Goal: Task Accomplishment & Management: Manage account settings

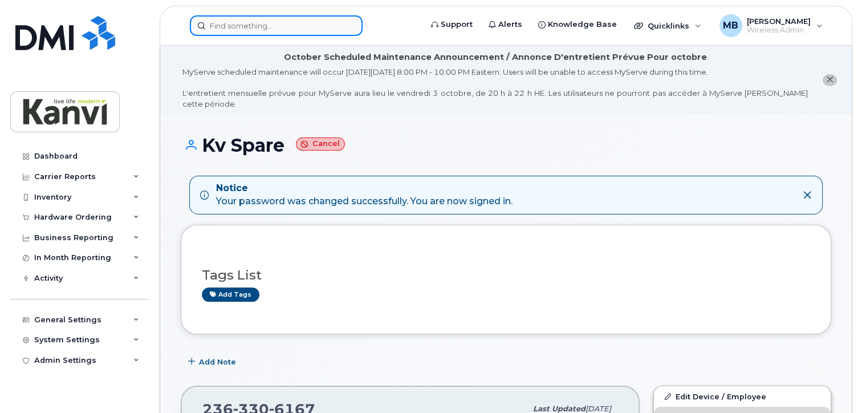
click at [210, 22] on input at bounding box center [276, 25] width 173 height 21
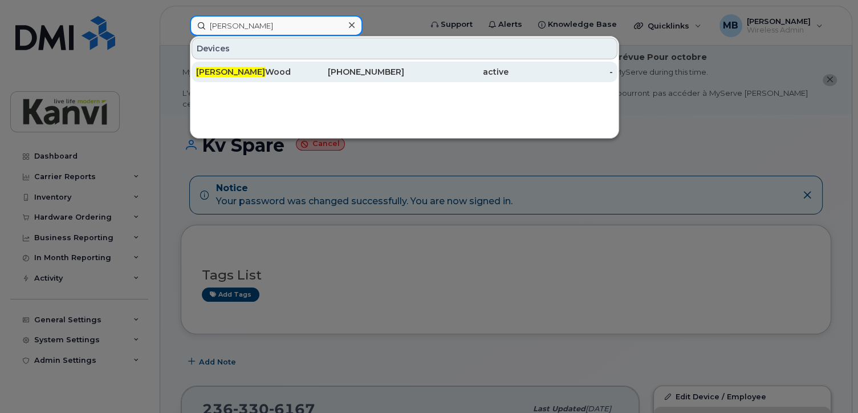
type input "[PERSON_NAME]"
click at [307, 71] on div "[PHONE_NUMBER]" at bounding box center [352, 71] width 104 height 11
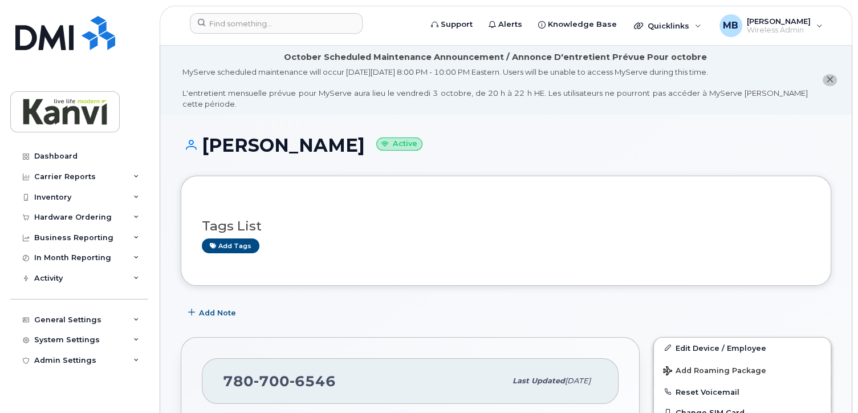
click at [354, 303] on div "Add Note" at bounding box center [506, 313] width 651 height 21
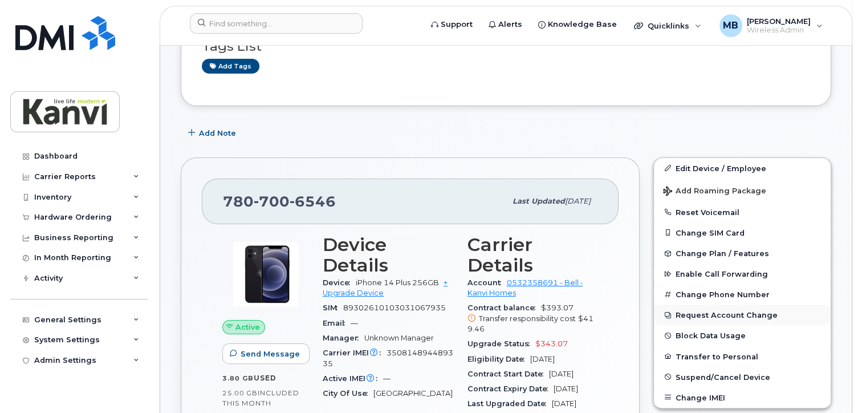
scroll to position [171, 0]
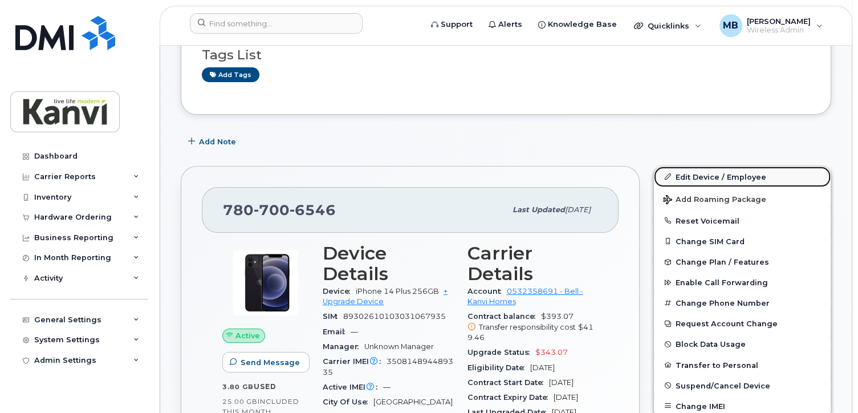
click at [690, 166] on link "Edit Device / Employee" at bounding box center [742, 176] width 177 height 21
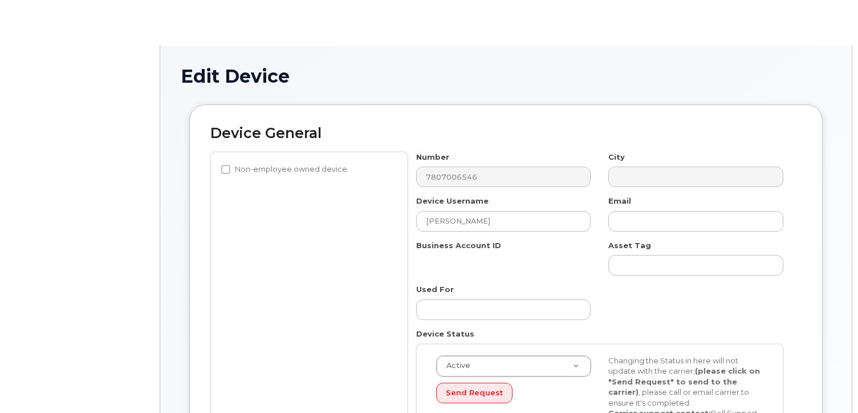
select select "19999667"
select select "20108006"
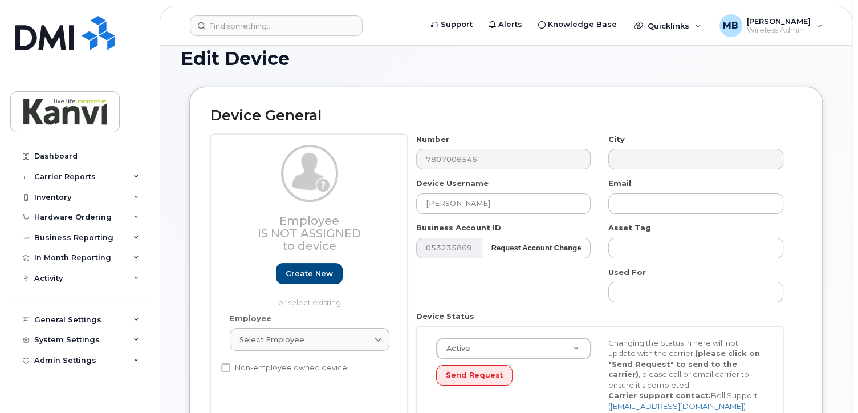
scroll to position [114, 0]
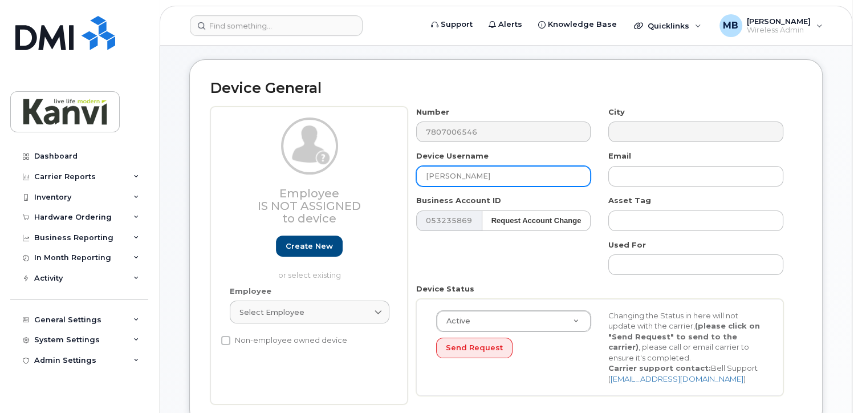
drag, startPoint x: 478, startPoint y: 167, endPoint x: 413, endPoint y: 164, distance: 65.7
click at [413, 163] on div "Device Username [PERSON_NAME]" at bounding box center [504, 169] width 193 height 36
type input "Phoebe Breitling"
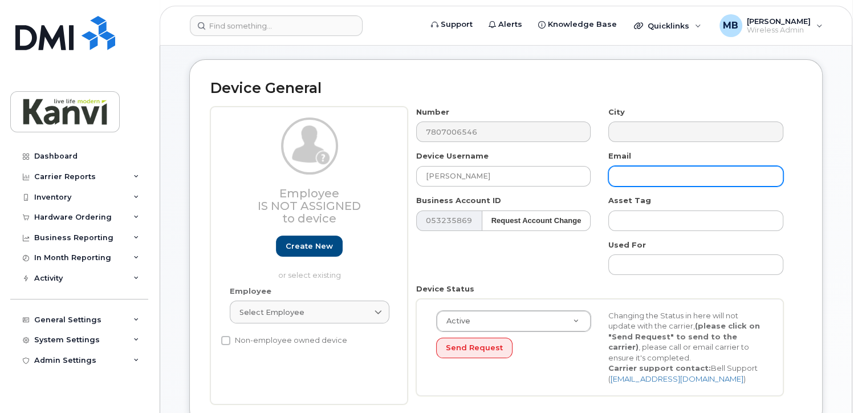
click at [627, 170] on input "text" at bounding box center [695, 176] width 175 height 21
click at [480, 243] on div "Number 7807006546 City Device Username Phoebe Breitling Email Business Account …" at bounding box center [600, 256] width 385 height 298
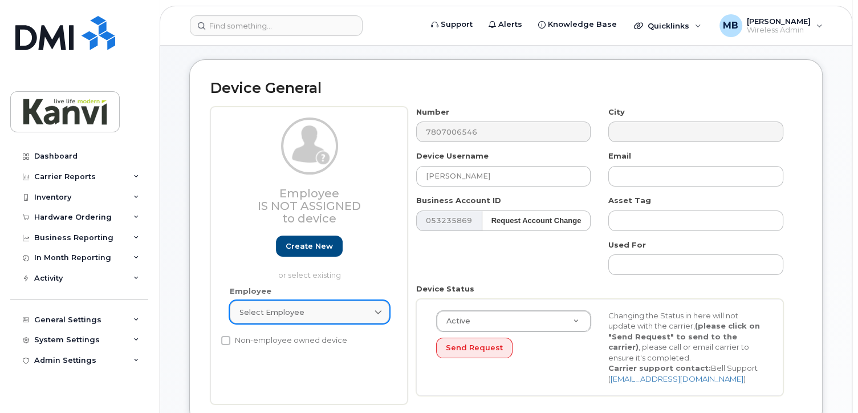
click at [373, 307] on span at bounding box center [378, 312] width 11 height 11
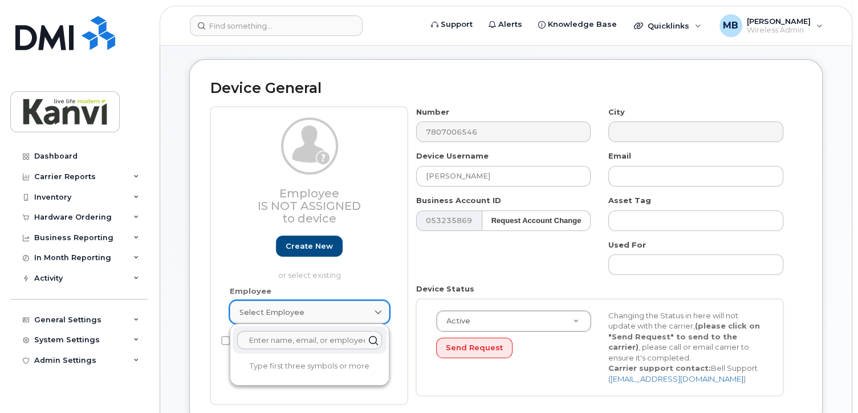
click at [373, 307] on span at bounding box center [378, 312] width 11 height 11
click at [277, 307] on span "Select employee" at bounding box center [271, 312] width 65 height 11
type input "P"
click at [250, 250] on div "Employee Is not assigned to device Create new or select existing" at bounding box center [310, 198] width 160 height 163
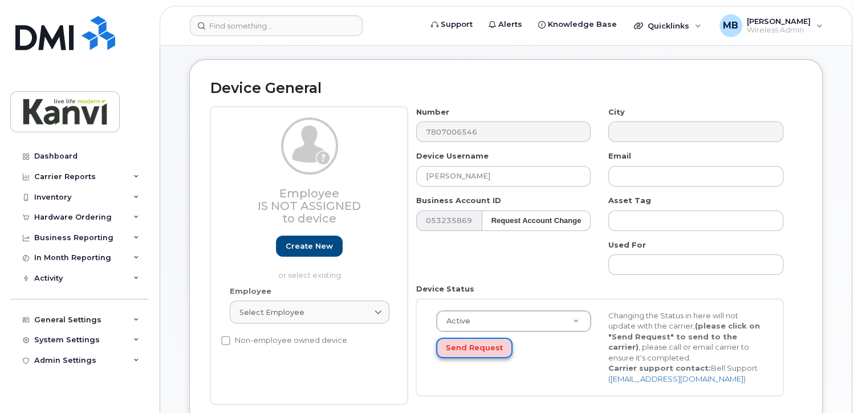
click at [453, 342] on button "Send Request" at bounding box center [474, 348] width 76 height 21
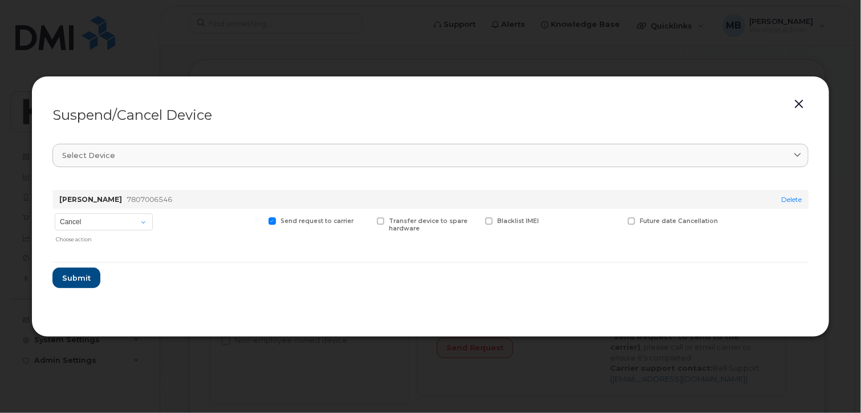
click at [802, 103] on button "button" at bounding box center [798, 104] width 17 height 16
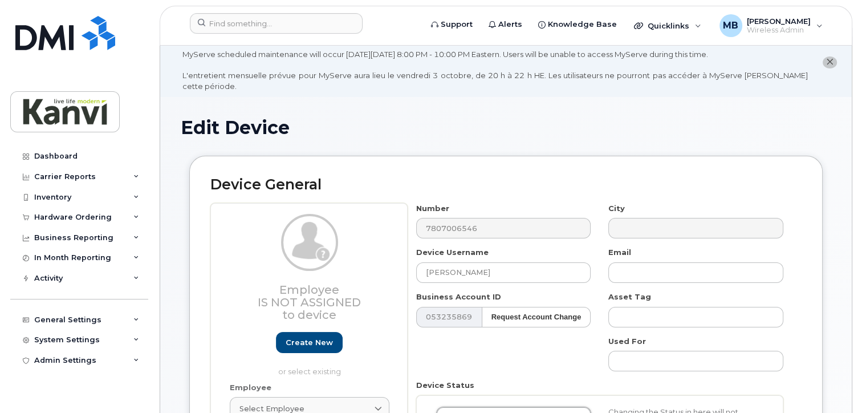
scroll to position [0, 0]
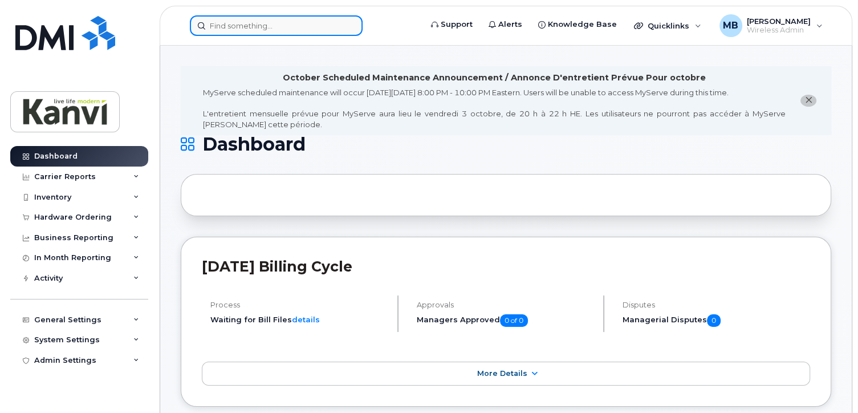
click at [244, 27] on input at bounding box center [276, 25] width 173 height 21
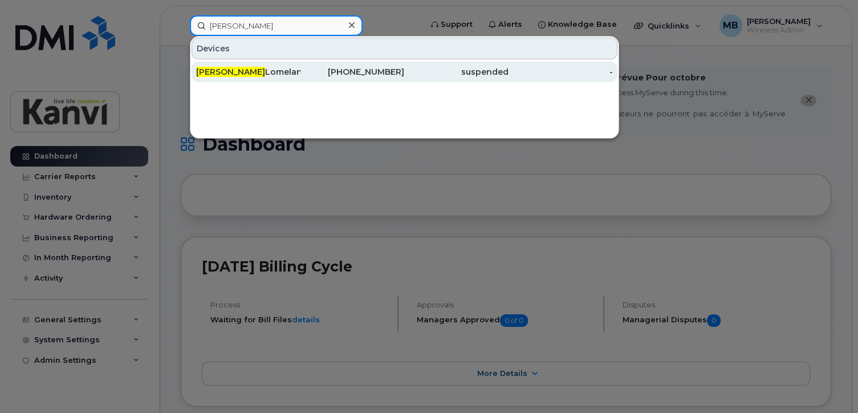
type input "[PERSON_NAME]"
click at [201, 71] on span "Erik" at bounding box center [230, 72] width 69 height 10
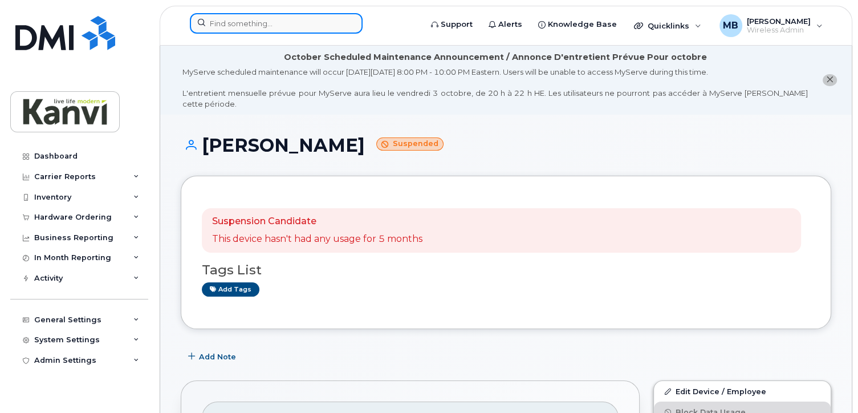
click at [272, 25] on input at bounding box center [276, 23] width 173 height 21
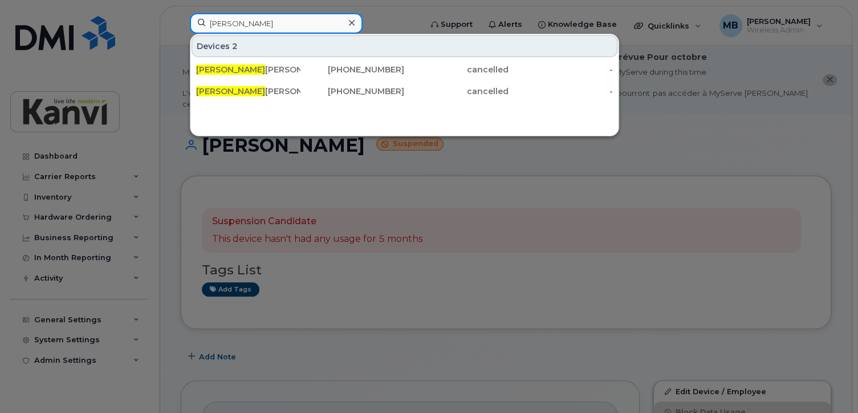
type input "michelle"
click at [245, 125] on div "Devices 2 Michelle Kenyon 587-346-9050 cancelled - Michelle Kenyon 587-987-3828…" at bounding box center [404, 85] width 429 height 103
click at [352, 25] on icon at bounding box center [352, 22] width 6 height 9
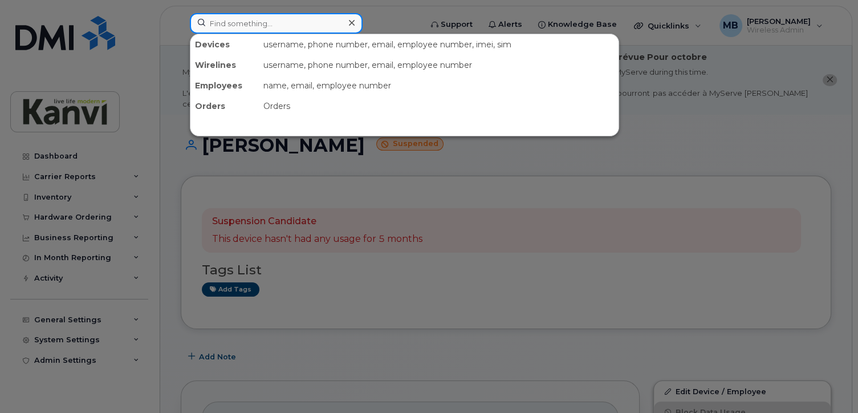
click at [307, 23] on input at bounding box center [276, 23] width 173 height 21
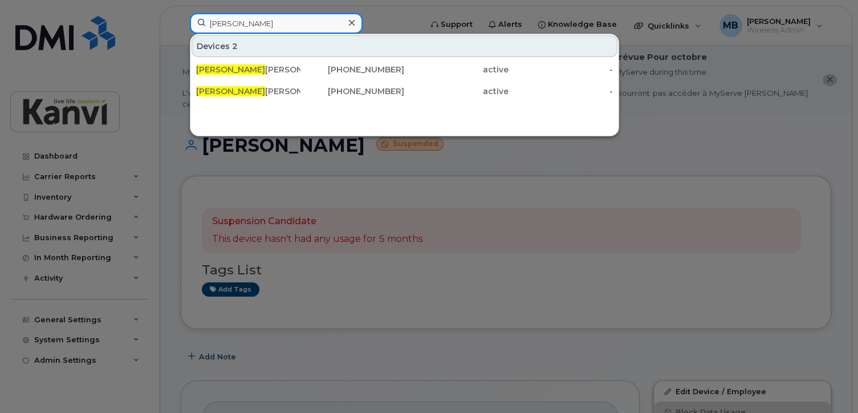
type input "cather"
click at [348, 22] on div at bounding box center [351, 23] width 17 height 17
